Goal: Task Accomplishment & Management: Use online tool/utility

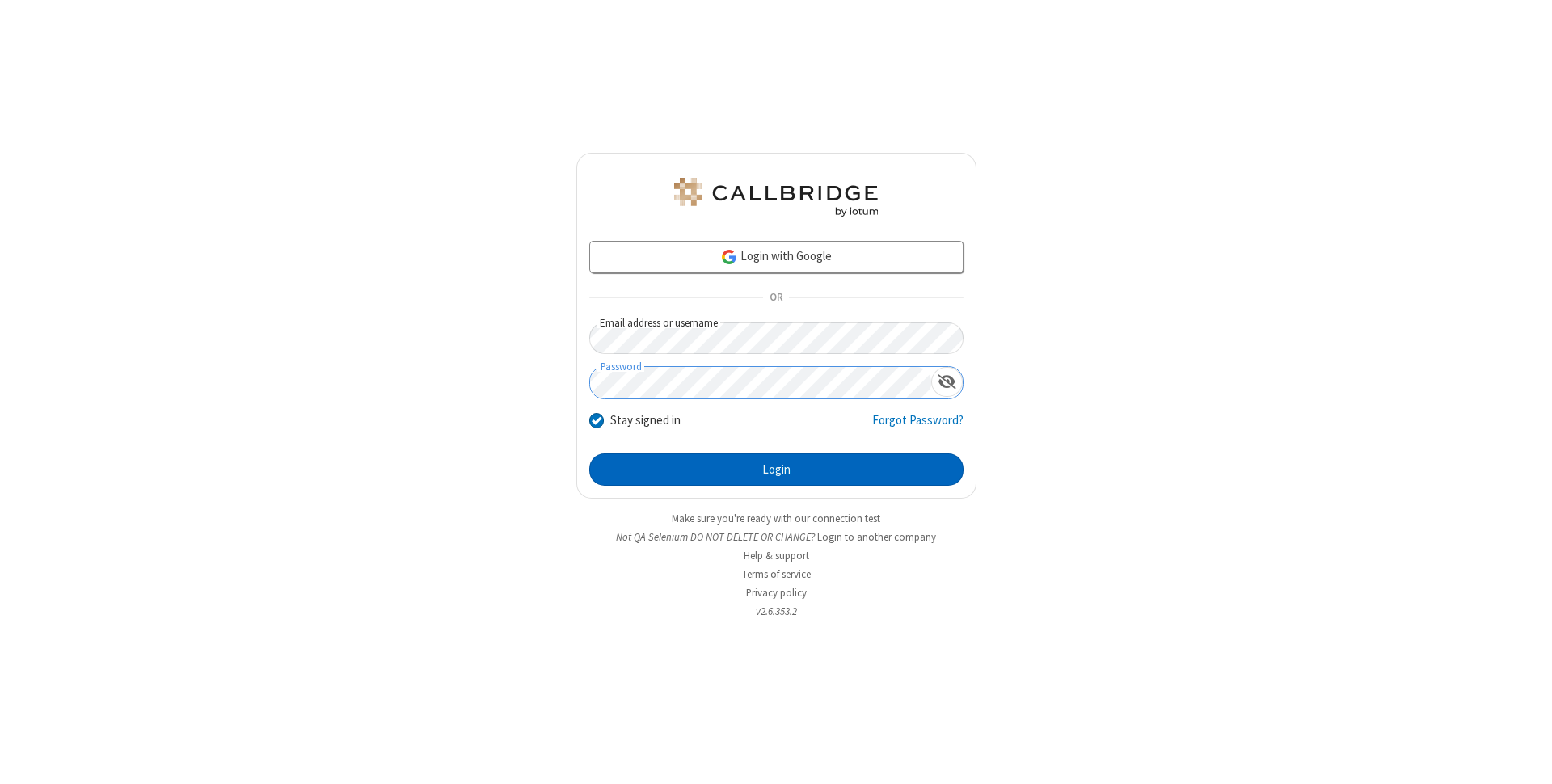
click at [776, 469] on button "Login" at bounding box center [776, 469] width 374 height 32
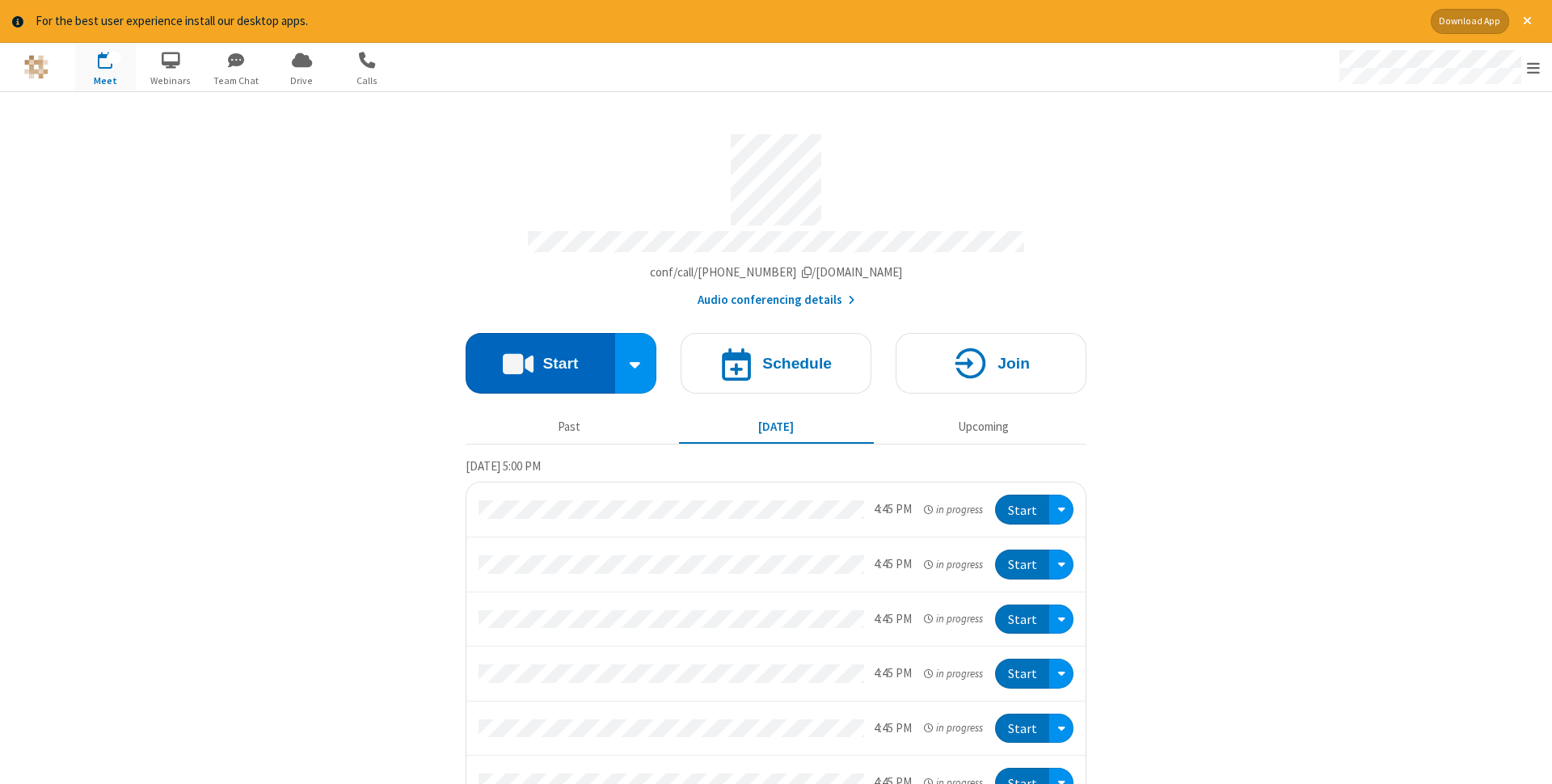
click at [540, 358] on button "Start" at bounding box center [540, 363] width 149 height 60
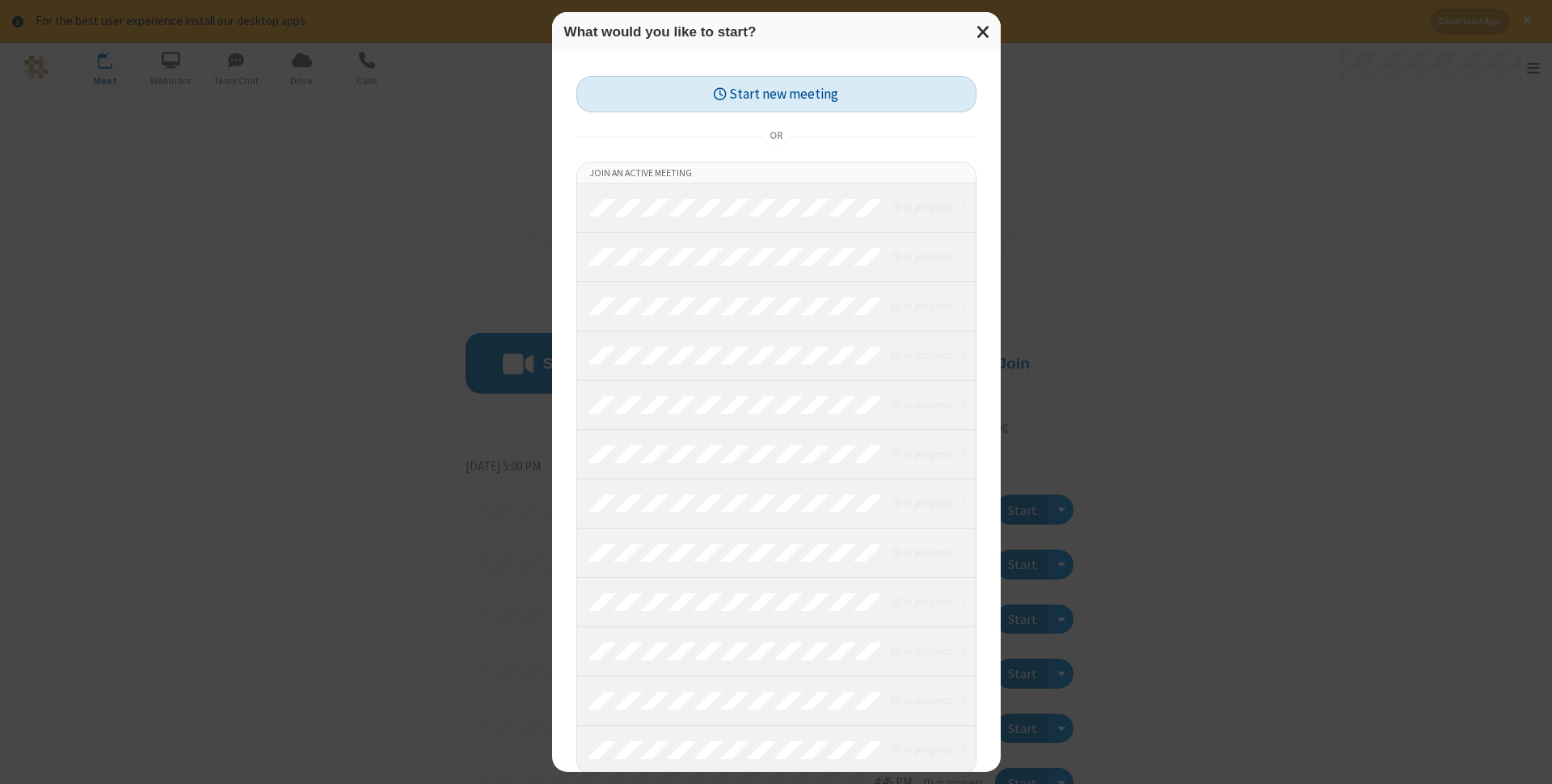
click at [776, 94] on button "Start new meeting" at bounding box center [776, 94] width 400 height 36
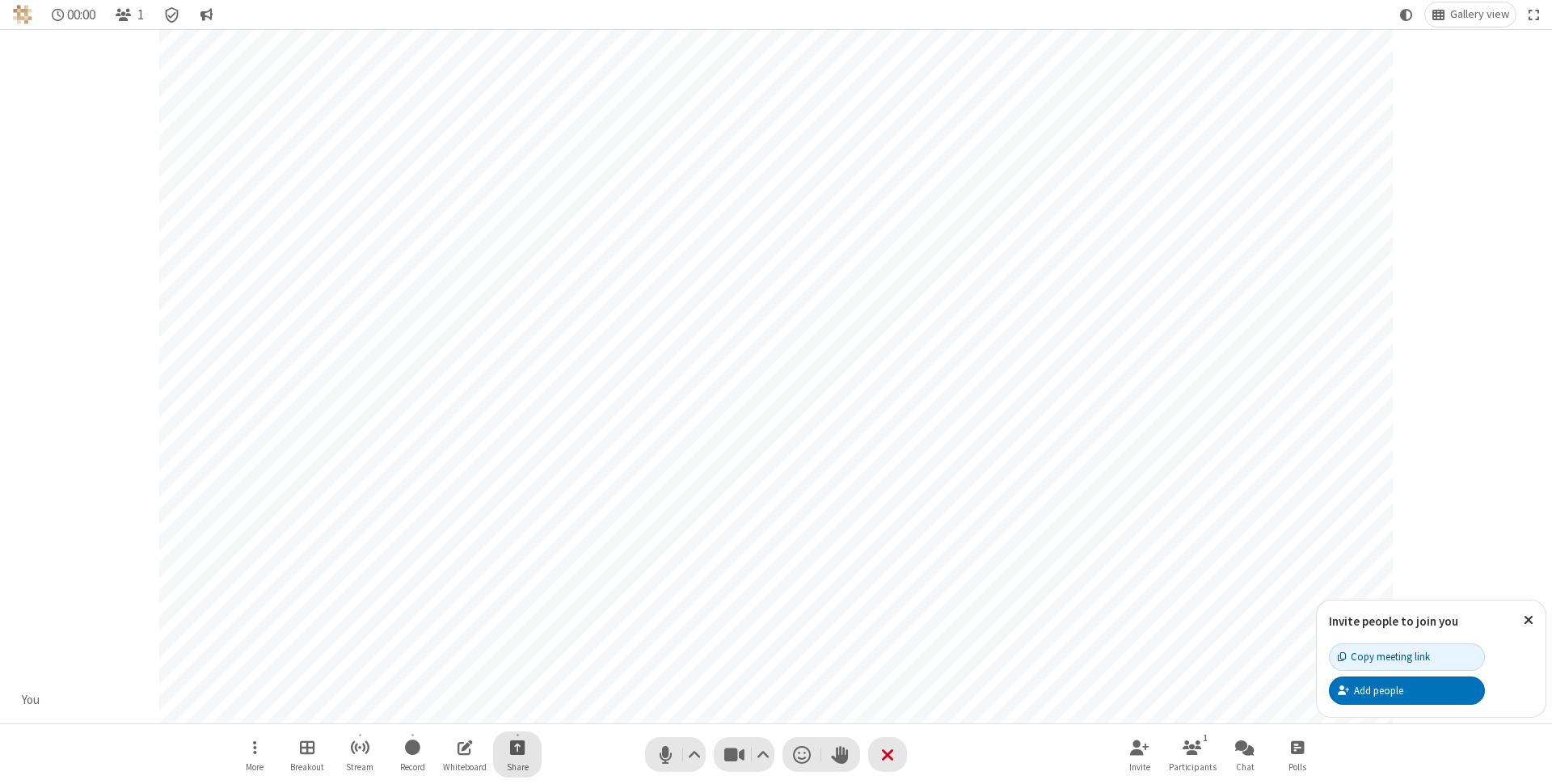
click at [517, 747] on span "Start sharing" at bounding box center [518, 747] width 16 height 20
click at [452, 707] on span "Share my screen" at bounding box center [452, 709] width 19 height 14
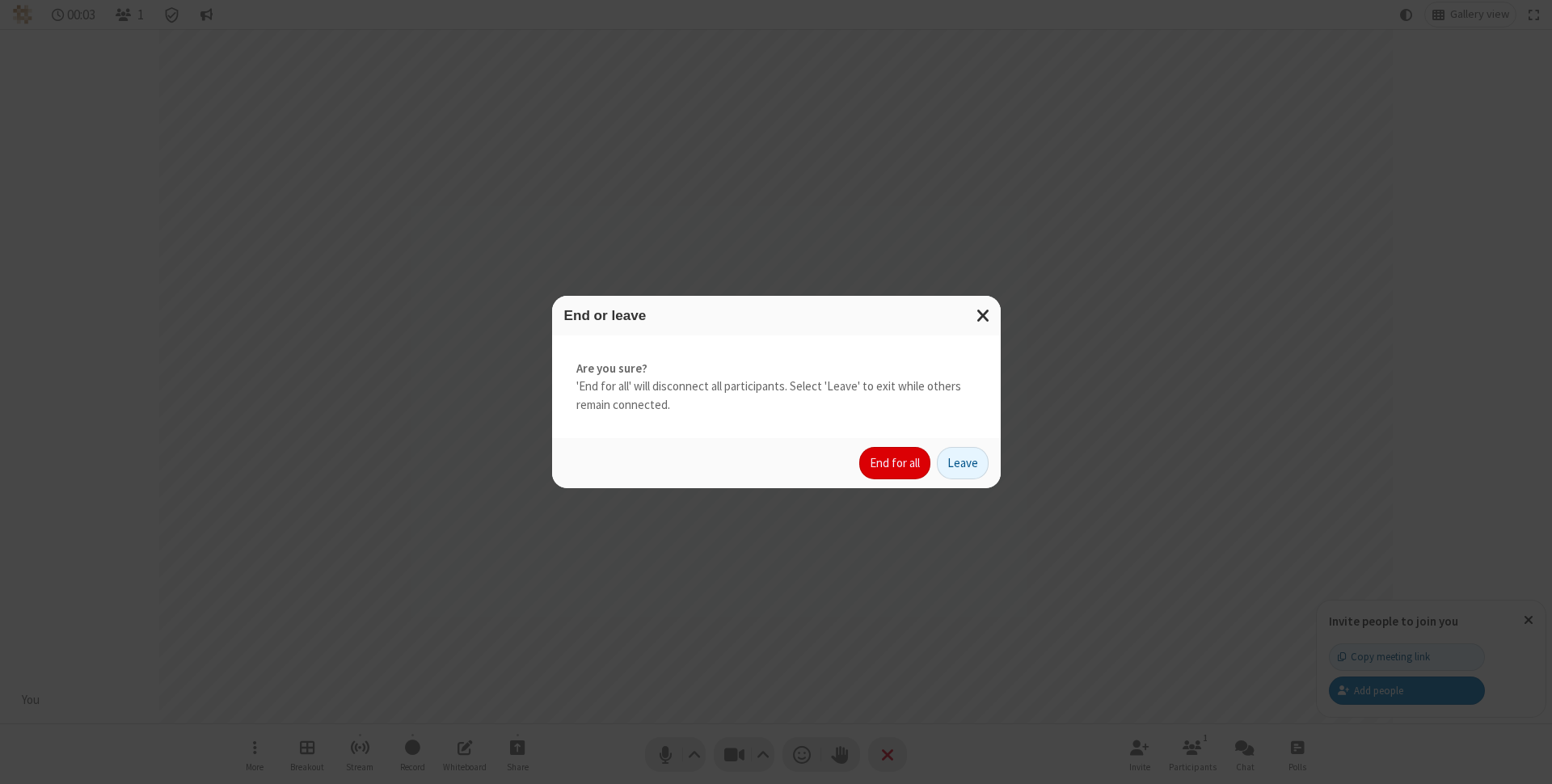
click at [896, 463] on button "End for all" at bounding box center [895, 463] width 71 height 32
